Goal: Find specific page/section: Find specific page/section

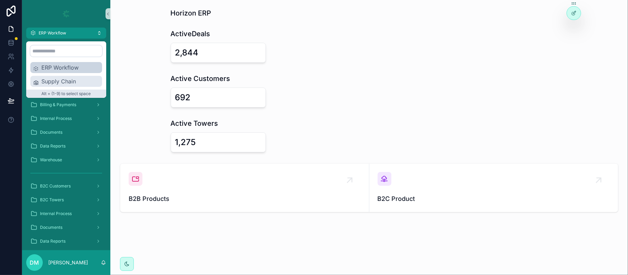
click at [54, 78] on span "Supply Chain" at bounding box center [70, 81] width 58 height 8
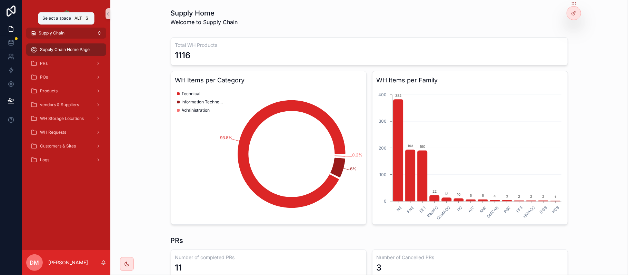
click at [79, 32] on button "Supply Chain" at bounding box center [66, 33] width 80 height 11
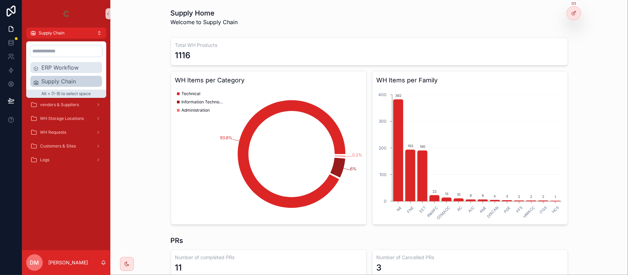
click at [63, 70] on span "ERP Workflow" at bounding box center [70, 67] width 58 height 8
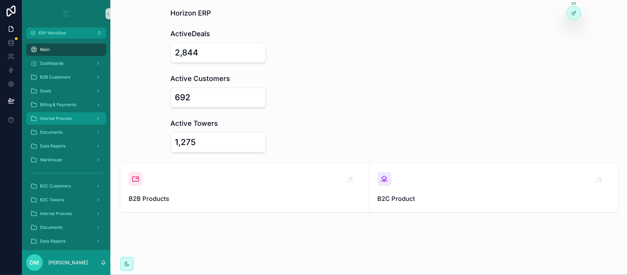
click at [87, 120] on div "Internal Process" at bounding box center [66, 118] width 72 height 11
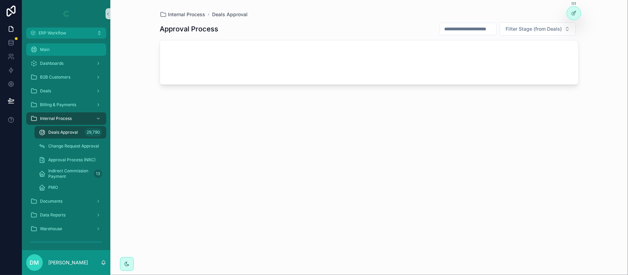
click at [33, 48] on icon "scrollable content" at bounding box center [33, 49] width 7 height 7
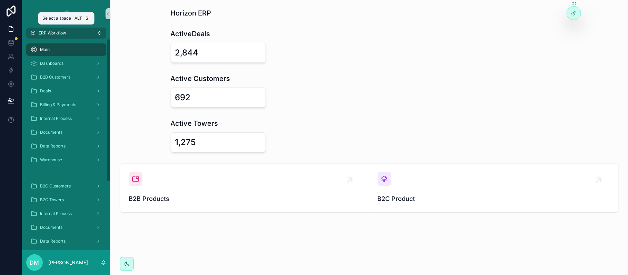
click at [64, 34] on span "ERP Workflow" at bounding box center [53, 33] width 28 height 6
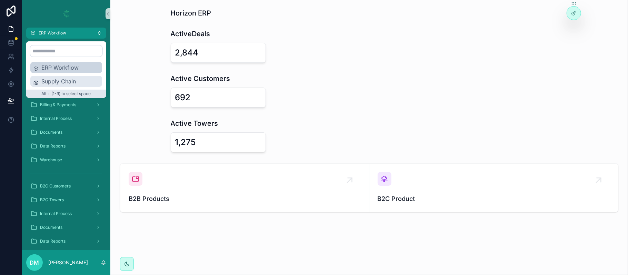
click at [64, 79] on span "Supply Chain" at bounding box center [70, 81] width 58 height 8
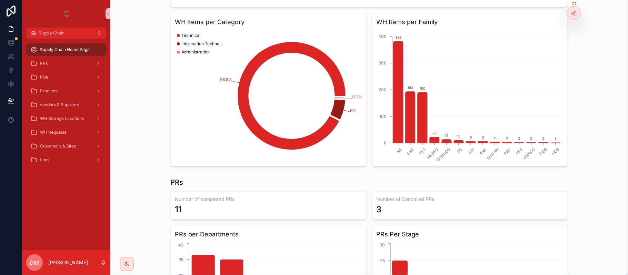
scroll to position [39, 0]
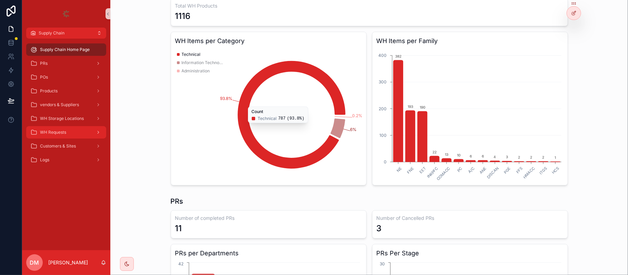
click at [72, 130] on div "WH Requests" at bounding box center [66, 132] width 72 height 11
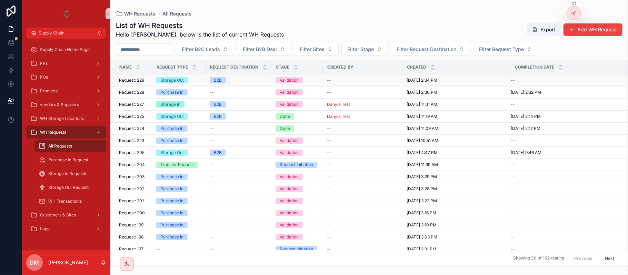
click at [142, 83] on span "Request: 229" at bounding box center [131, 81] width 25 height 6
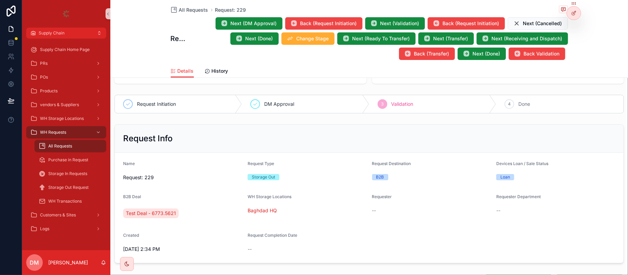
scroll to position [36, 0]
drag, startPoint x: 66, startPoint y: 208, endPoint x: 60, endPoint y: 213, distance: 7.7
click at [60, 213] on div "Customers & Sites" at bounding box center [66, 215] width 88 height 14
click at [60, 213] on span "Customers & Sites" at bounding box center [58, 215] width 36 height 6
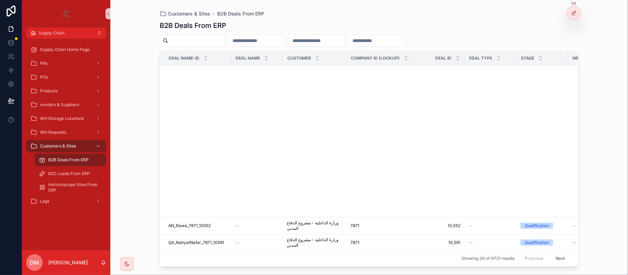
scroll to position [331, 0]
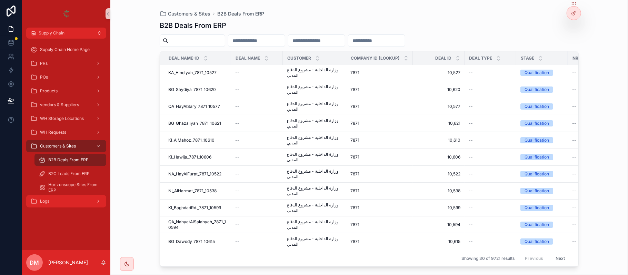
click at [82, 199] on div "Logs" at bounding box center [66, 201] width 72 height 11
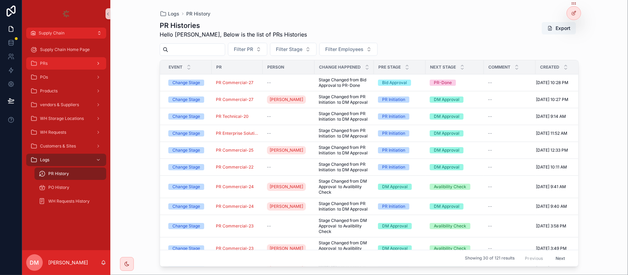
click at [63, 57] on link "PRs" at bounding box center [66, 63] width 80 height 12
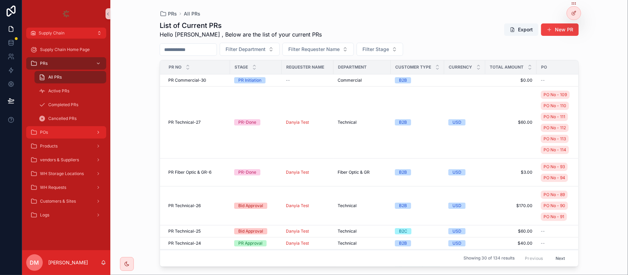
click at [52, 132] on div "POs" at bounding box center [66, 132] width 72 height 11
